Goal: Task Accomplishment & Management: Manage account settings

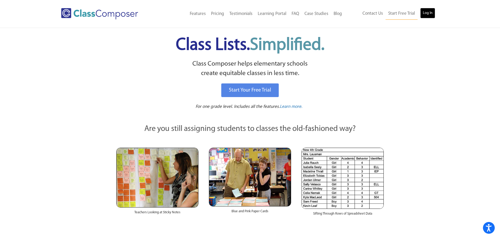
click at [430, 14] on link "Log In" at bounding box center [428, 13] width 15 height 11
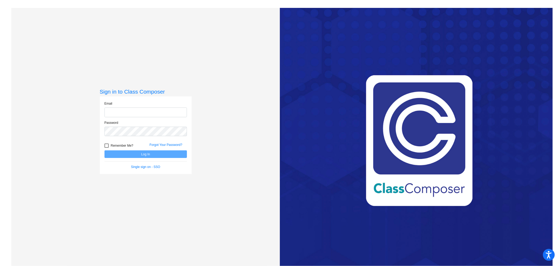
click at [129, 114] on input "email" at bounding box center [146, 112] width 82 height 10
type input "[PERSON_NAME][EMAIL_ADDRESS][PERSON_NAME][DOMAIN_NAME]"
click at [105, 150] on button "Log In" at bounding box center [146, 154] width 82 height 8
click at [139, 167] on link "Single sign on - SSO" at bounding box center [145, 167] width 29 height 4
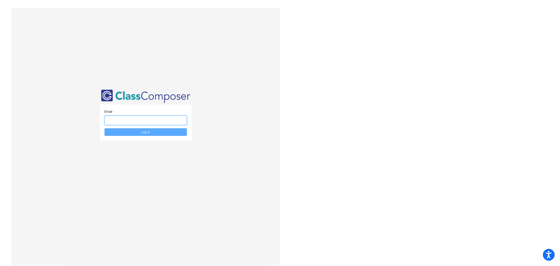
click at [128, 120] on input "email" at bounding box center [146, 121] width 82 height 10
type input "[PERSON_NAME][EMAIL_ADDRESS][PERSON_NAME][DOMAIN_NAME]"
click at [149, 135] on button "Log In" at bounding box center [146, 132] width 82 height 8
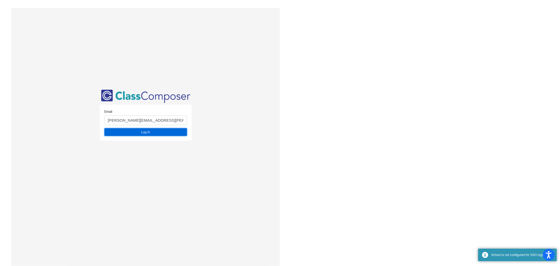
click at [149, 130] on button "Log In" at bounding box center [146, 132] width 82 height 8
click at [138, 133] on button "Log In" at bounding box center [146, 132] width 82 height 8
